Goal: Check status: Check status

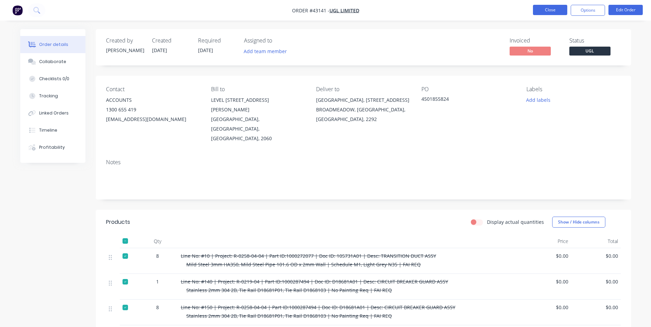
click at [546, 9] on button "Close" at bounding box center [550, 10] width 34 height 10
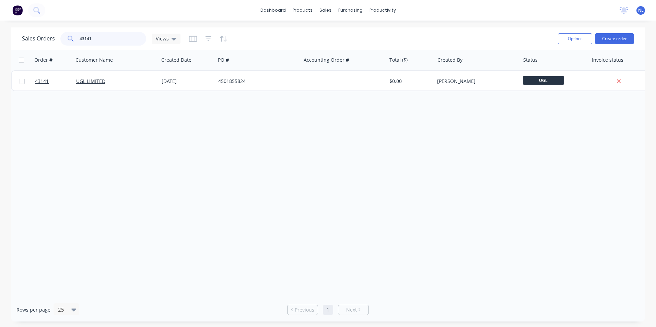
drag, startPoint x: 114, startPoint y: 33, endPoint x: 10, endPoint y: 40, distance: 104.2
click at [15, 37] on div "Sales Orders 43141 Views Options Create order" at bounding box center [328, 38] width 634 height 22
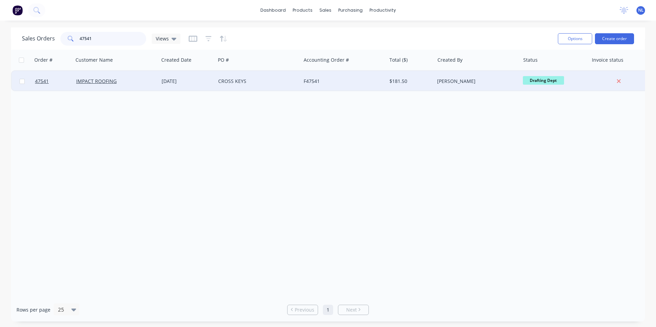
type input "47541"
click at [225, 88] on div "CROSS KEYS" at bounding box center [257, 81] width 85 height 21
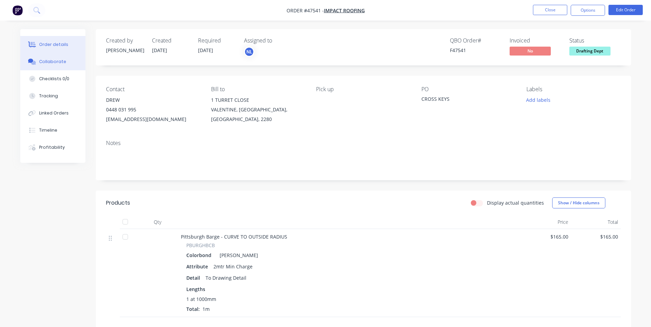
click at [59, 67] on button "Collaborate" at bounding box center [52, 61] width 65 height 17
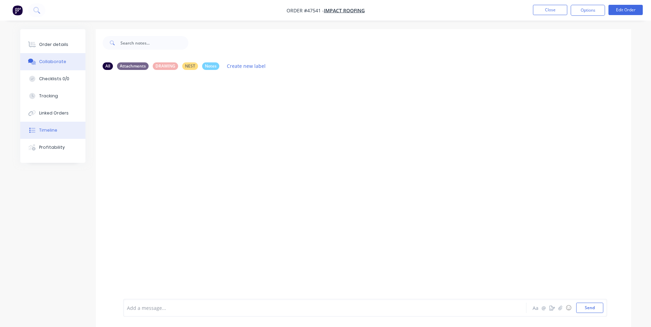
click at [47, 127] on button "Timeline" at bounding box center [52, 130] width 65 height 17
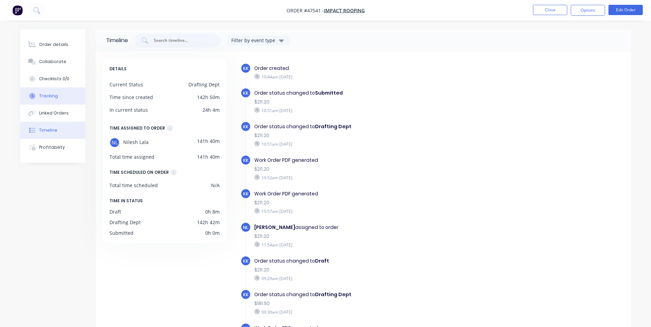
click at [55, 103] on button "Tracking" at bounding box center [52, 95] width 65 height 17
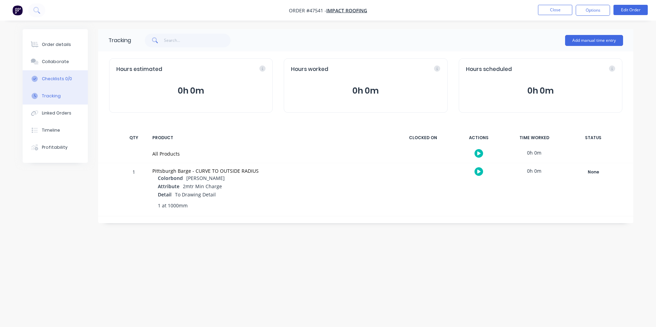
click at [60, 76] on div "Checklists 0/0" at bounding box center [57, 79] width 30 height 6
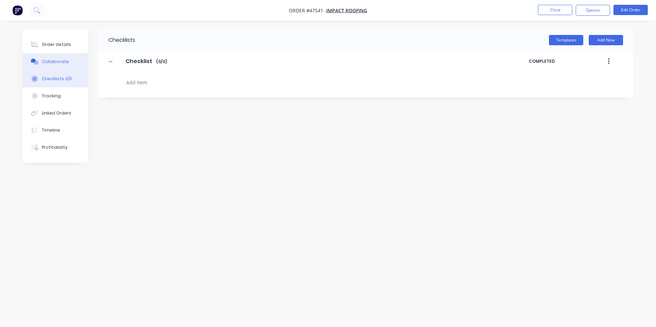
click at [65, 62] on div "Collaborate" at bounding box center [55, 62] width 27 height 6
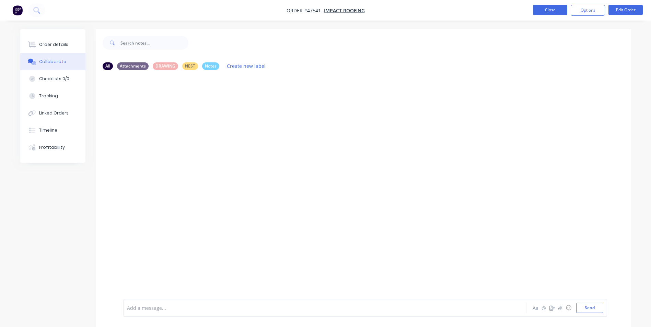
click at [548, 6] on button "Close" at bounding box center [550, 10] width 34 height 10
